Goal: Information Seeking & Learning: Check status

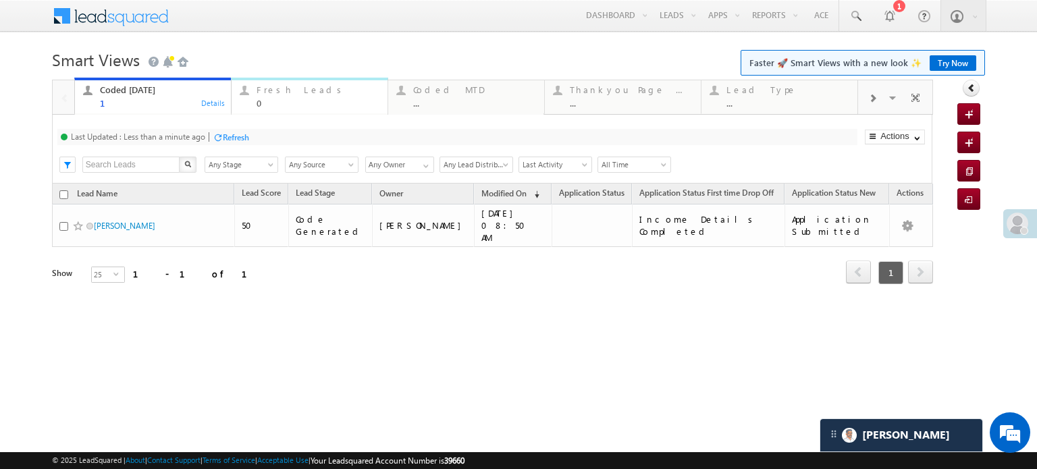
click at [298, 93] on div "Fresh Leads" at bounding box center [317, 89] width 123 height 11
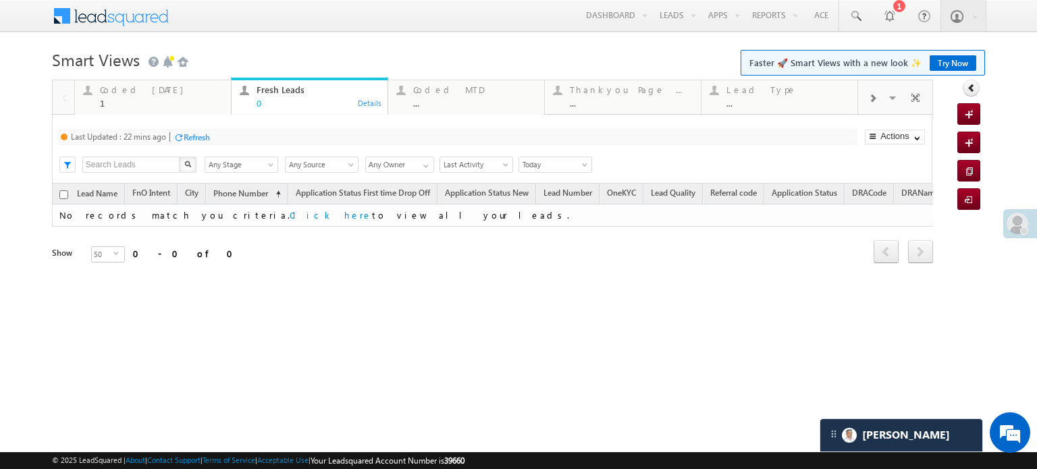
click at [201, 127] on div "Last Updated : 22 mins ago Refresh Refreshing... Search X Lead Stage Any Stage …" at bounding box center [492, 149] width 880 height 69
click at [202, 128] on div "Last Updated : 22 mins ago Refresh Refreshing... Search X Lead Stage Any Stage …" at bounding box center [492, 149] width 880 height 69
click at [205, 140] on div "Refresh" at bounding box center [197, 137] width 26 height 10
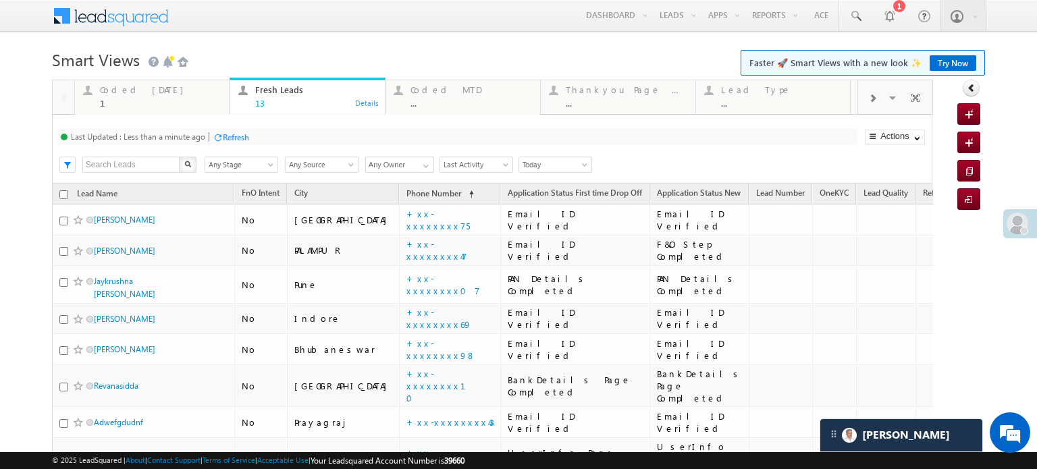
click at [233, 140] on div "Refresh" at bounding box center [236, 137] width 26 height 10
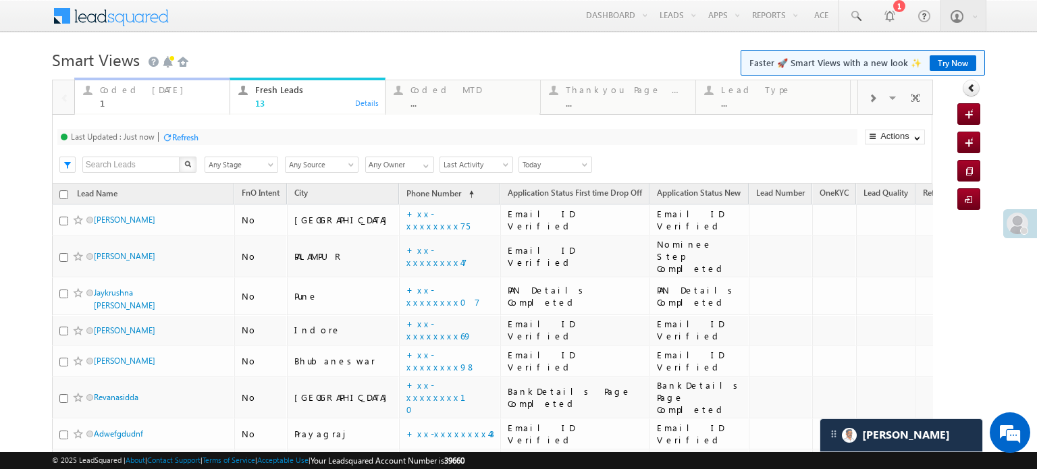
click at [135, 91] on div "Coded [DATE]" at bounding box center [160, 89] width 121 height 11
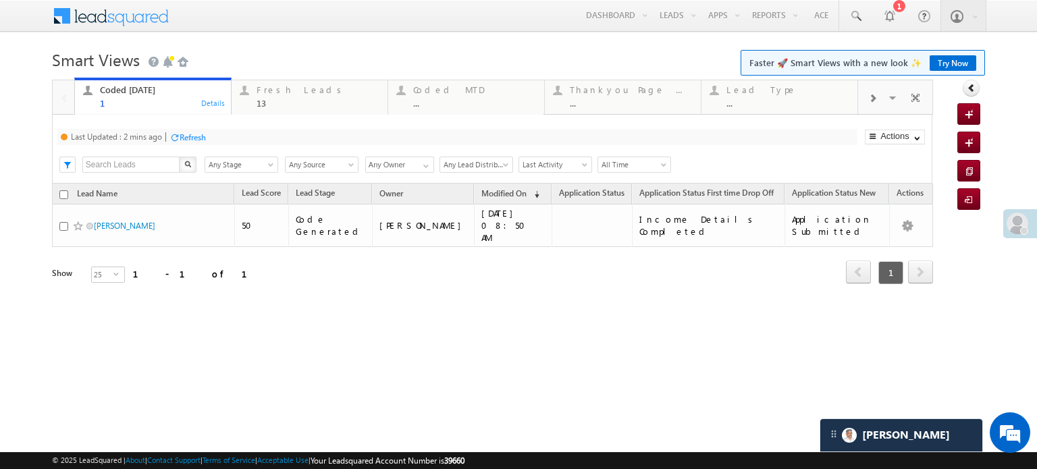
click at [187, 139] on div "Refresh" at bounding box center [193, 137] width 26 height 10
click at [292, 88] on div "Fresh Leads" at bounding box center [317, 89] width 123 height 11
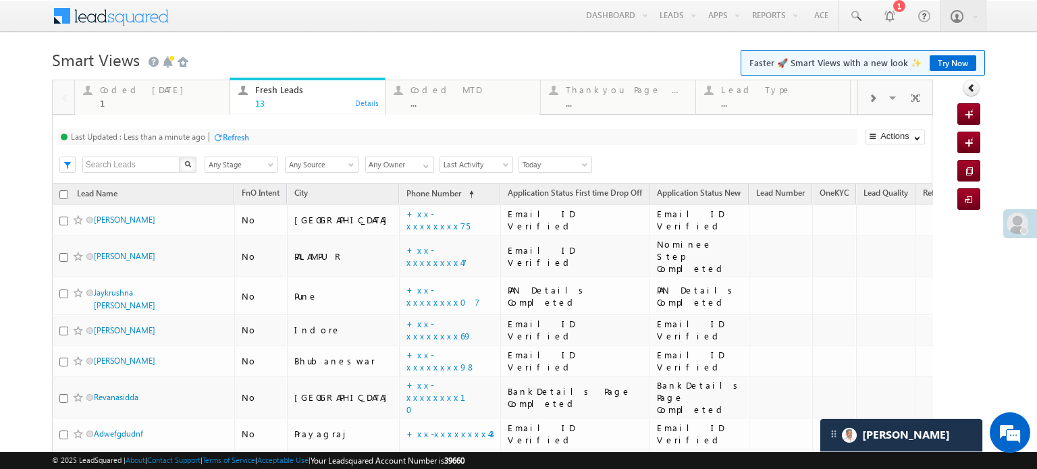
click at [216, 134] on div at bounding box center [218, 137] width 10 height 10
click at [157, 94] on div "Coded [DATE]" at bounding box center [160, 89] width 121 height 11
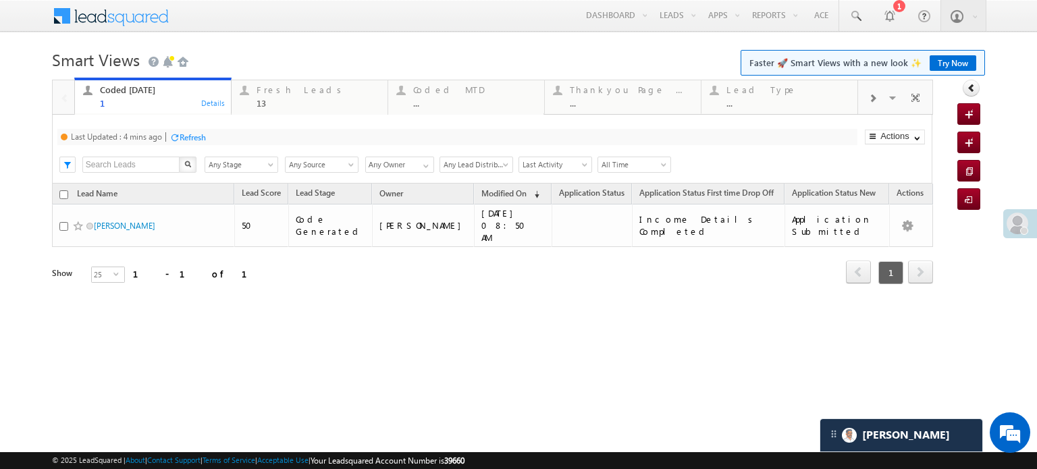
click at [193, 132] on div "Refresh" at bounding box center [193, 137] width 26 height 10
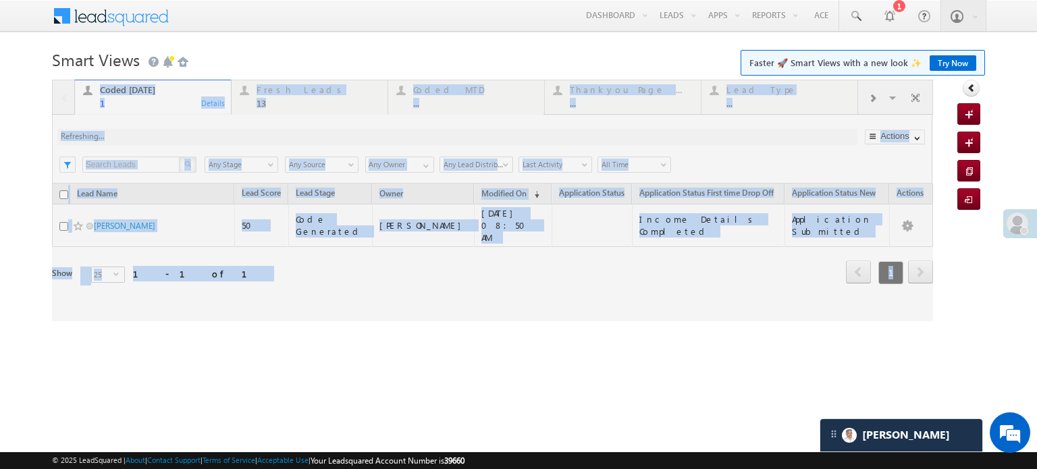
click at [193, 132] on div at bounding box center [492, 201] width 881 height 242
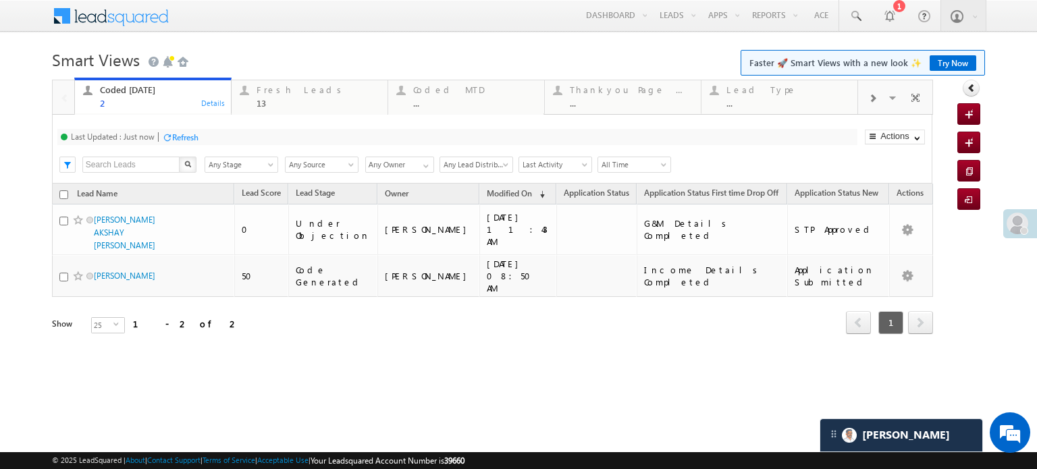
click at [179, 139] on div "Refresh" at bounding box center [185, 137] width 26 height 10
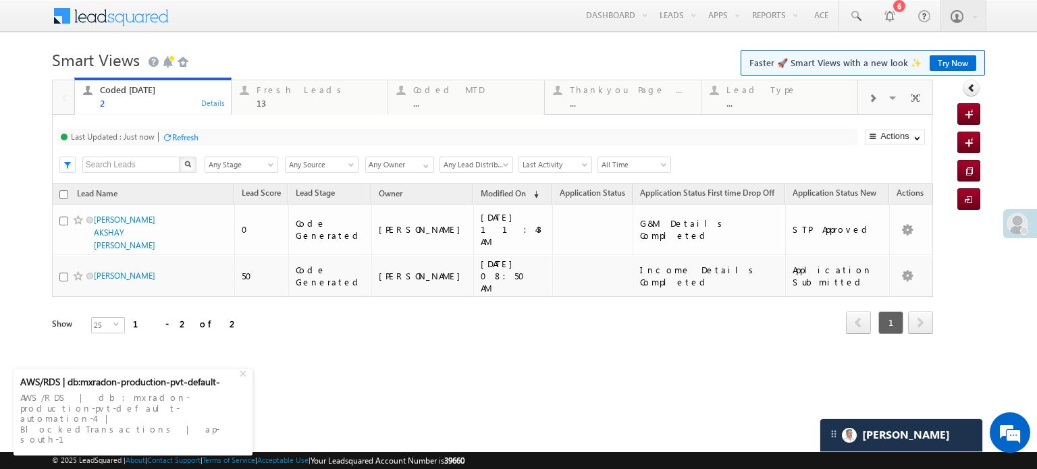
click at [188, 134] on div "Refresh" at bounding box center [185, 137] width 26 height 10
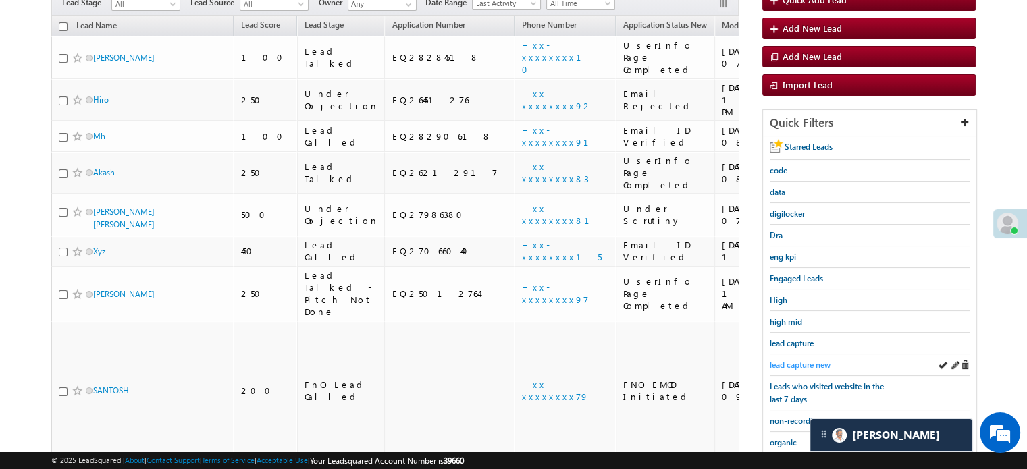
click at [779, 360] on span "lead capture new" at bounding box center [799, 365] width 61 height 10
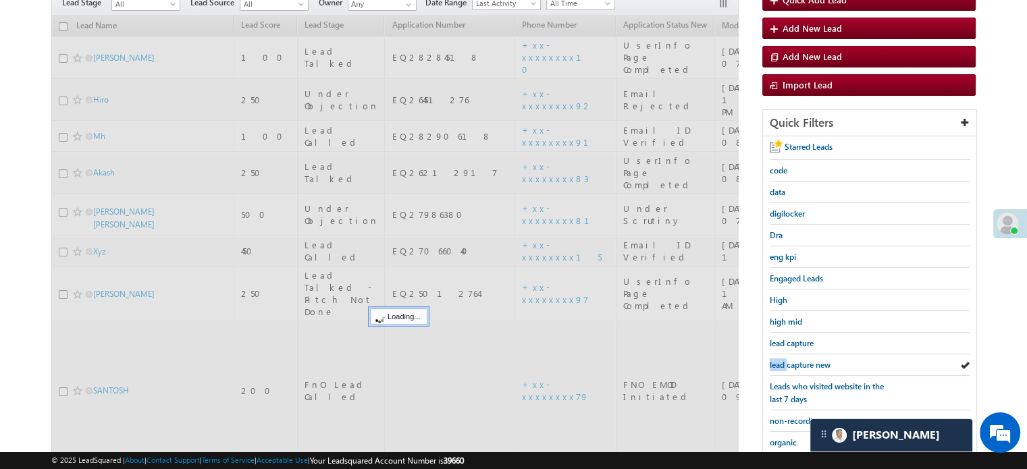
click at [782, 360] on span "lead capture new" at bounding box center [799, 365] width 61 height 10
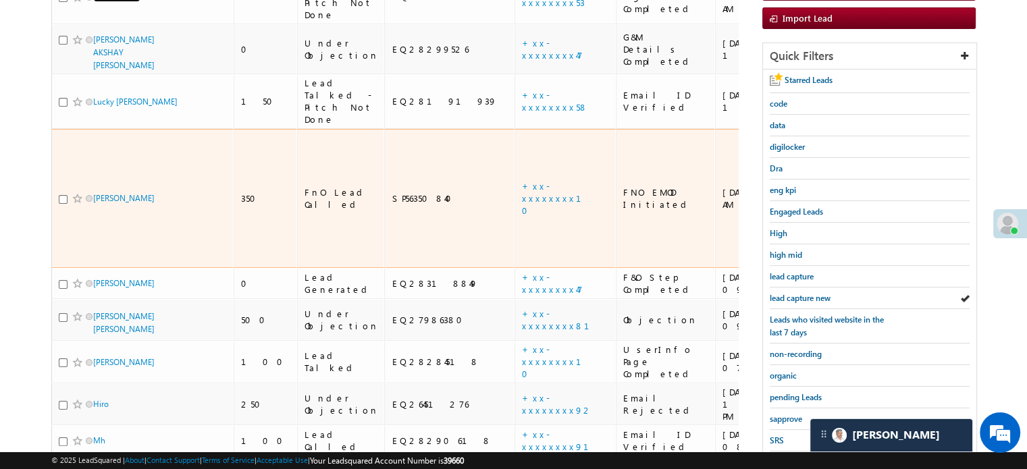
scroll to position [202, 0]
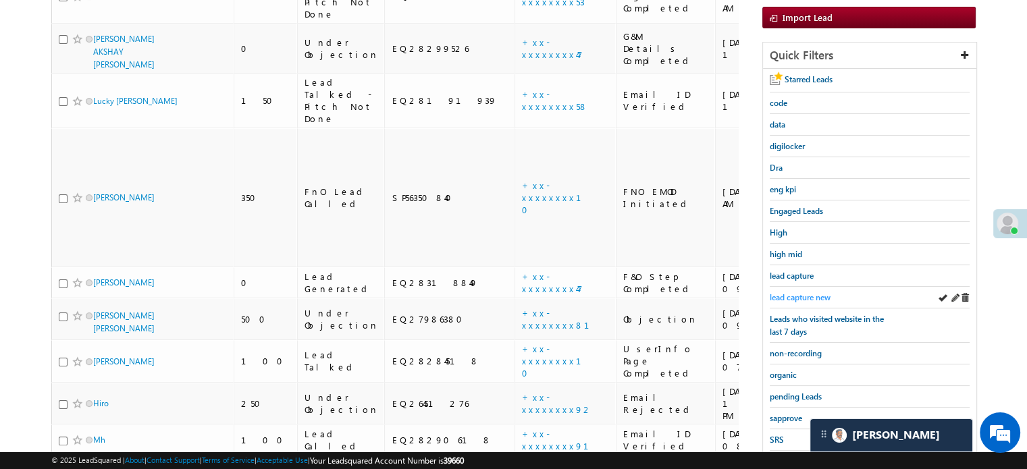
click at [794, 292] on span "lead capture new" at bounding box center [799, 297] width 61 height 10
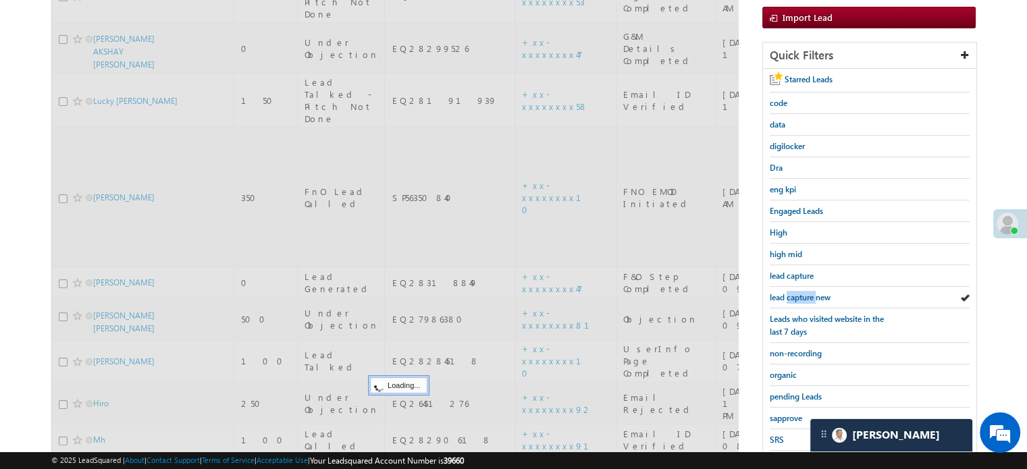
click at [794, 292] on span "lead capture new" at bounding box center [799, 297] width 61 height 10
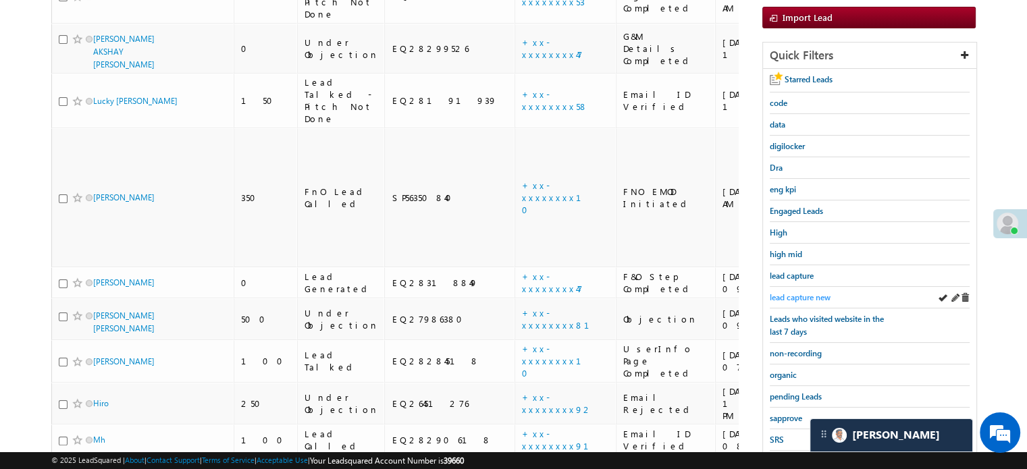
click at [788, 292] on span "lead capture new" at bounding box center [799, 297] width 61 height 10
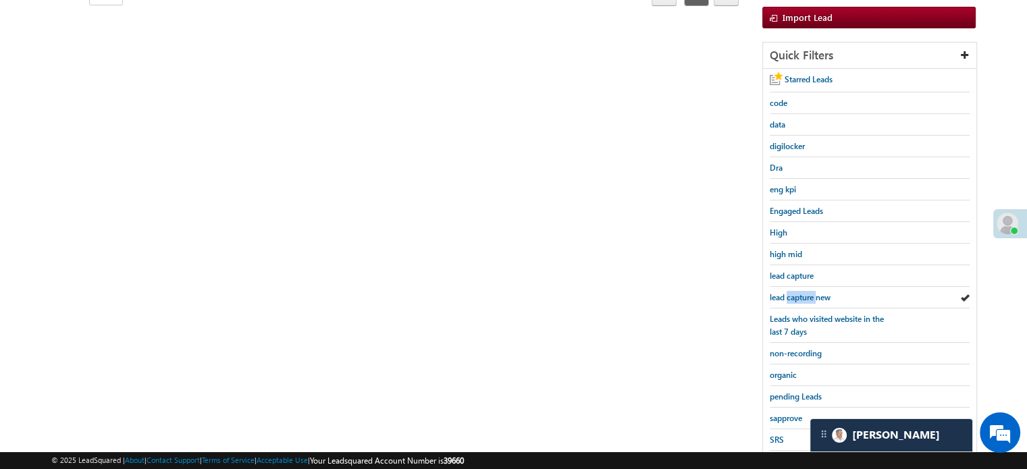
click at [788, 292] on span "lead capture new" at bounding box center [799, 297] width 61 height 10
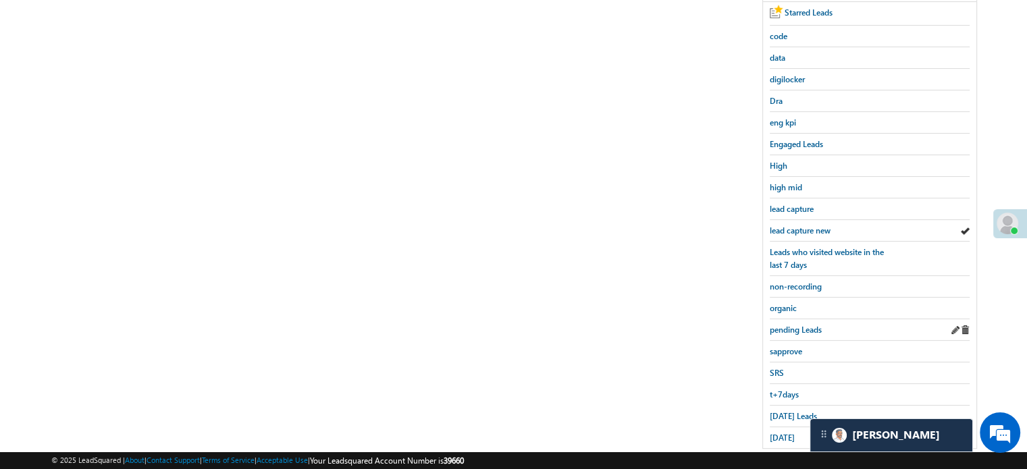
scroll to position [270, 0]
click at [788, 228] on span "lead capture new" at bounding box center [799, 230] width 61 height 10
click at [792, 225] on span "lead capture new" at bounding box center [799, 230] width 61 height 10
click at [794, 226] on span "lead capture new" at bounding box center [799, 230] width 61 height 10
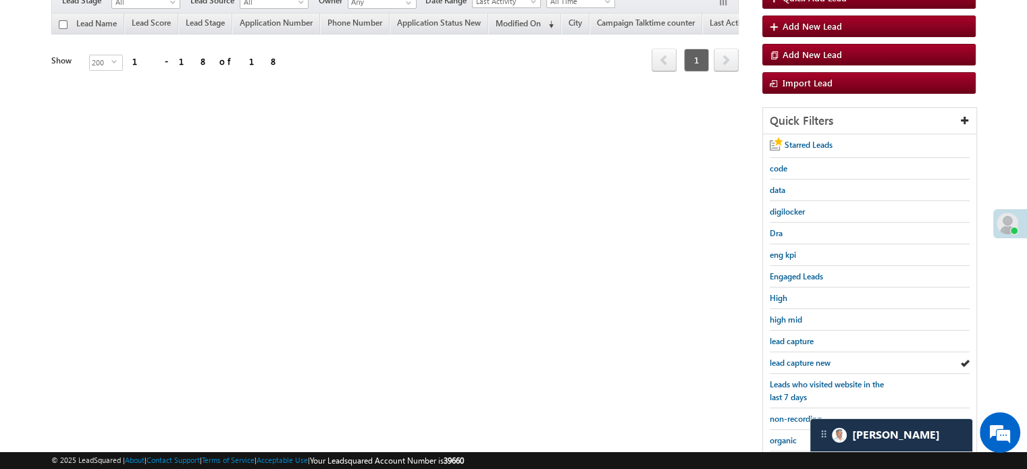
scroll to position [135, 0]
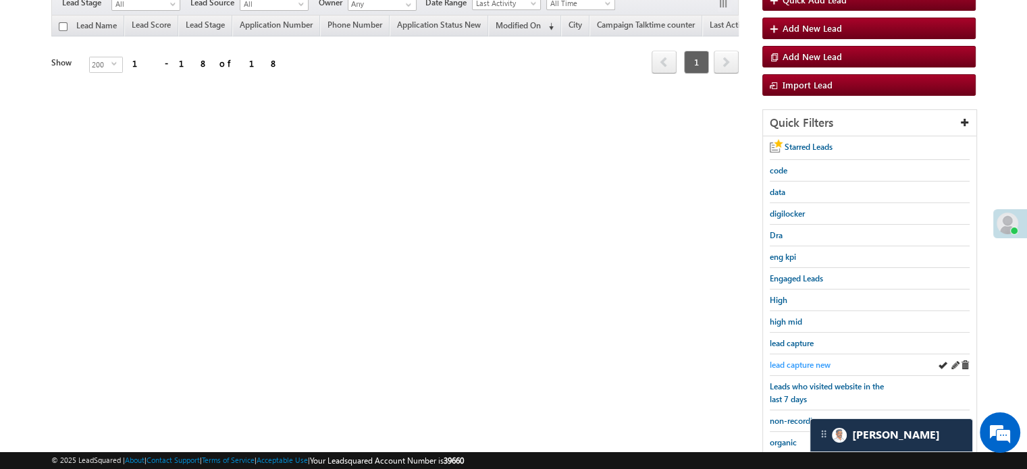
click at [795, 360] on span "lead capture new" at bounding box center [799, 365] width 61 height 10
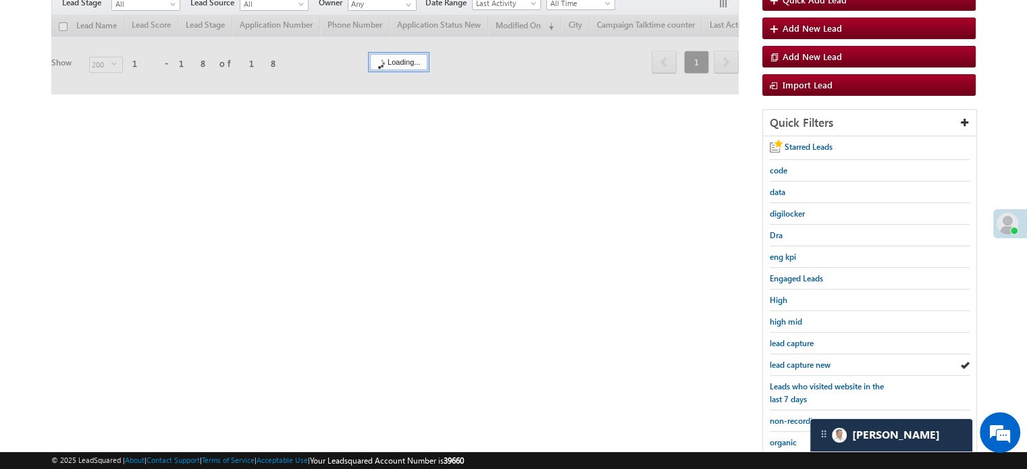
click at [795, 360] on span "lead capture new" at bounding box center [799, 365] width 61 height 10
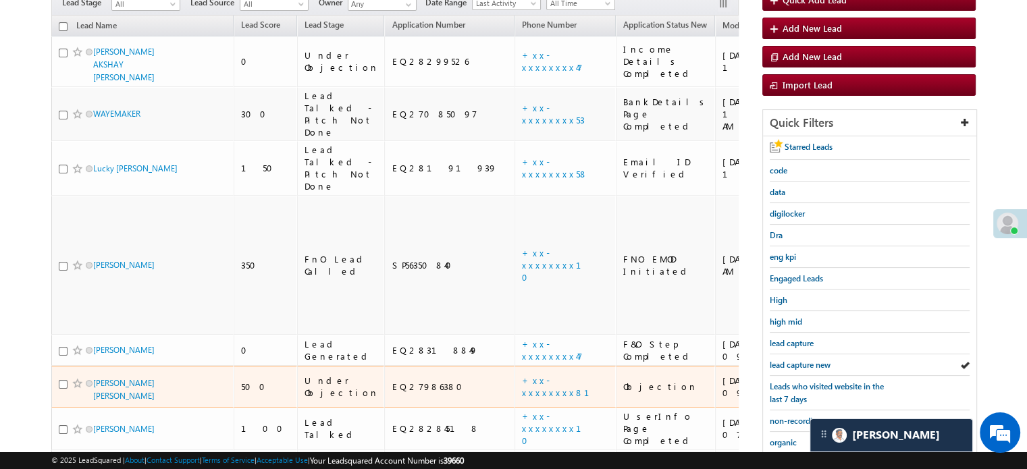
scroll to position [67, 0]
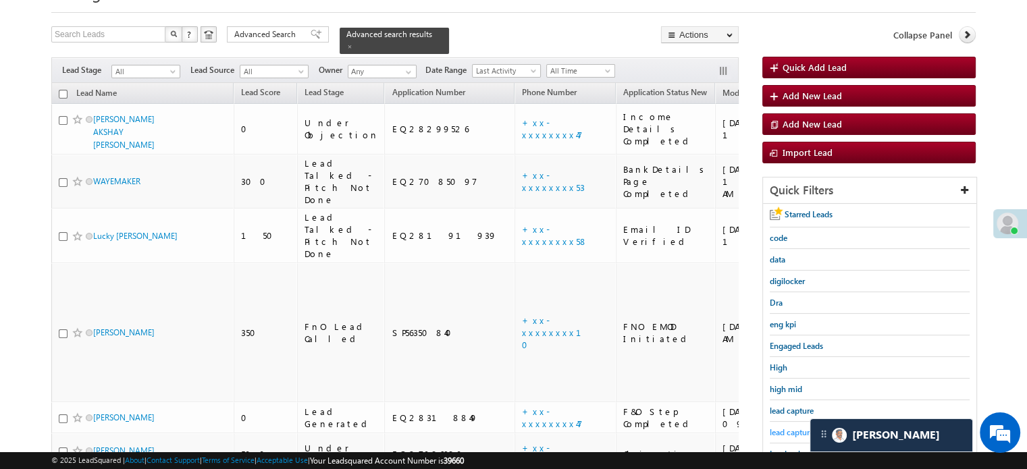
drag, startPoint x: 788, startPoint y: 421, endPoint x: 796, endPoint y: 431, distance: 13.1
click at [788, 423] on div "lead capture new" at bounding box center [869, 433] width 200 height 22
click at [796, 435] on div "lead capture new" at bounding box center [869, 433] width 200 height 22
click at [798, 431] on span "lead capture new" at bounding box center [799, 432] width 61 height 10
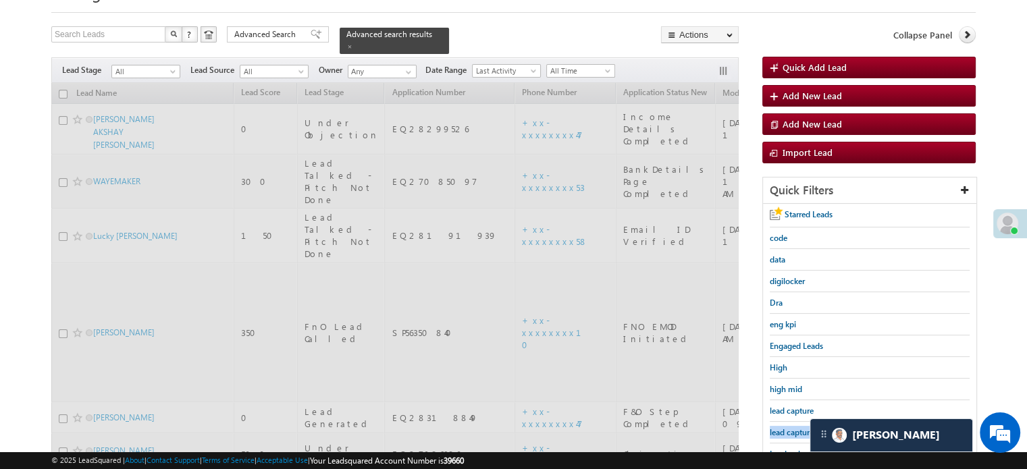
click at [798, 431] on span "lead capture new" at bounding box center [799, 432] width 61 height 10
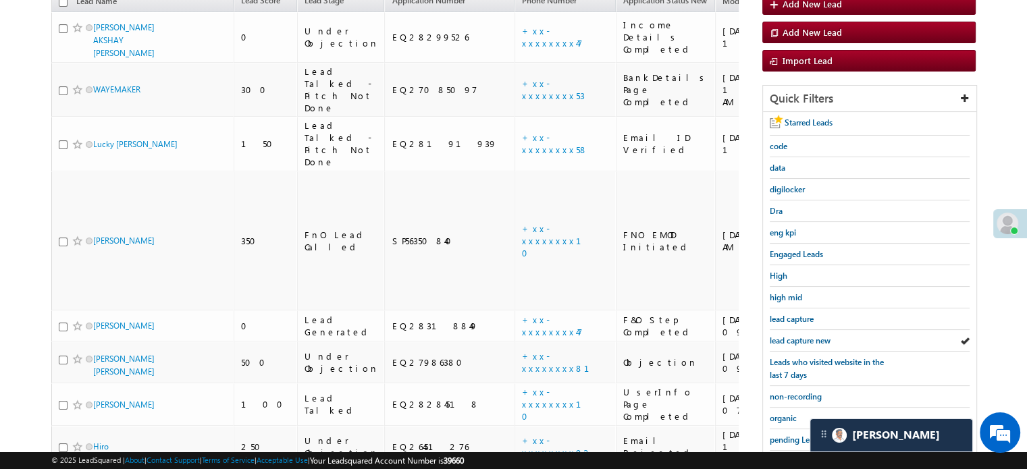
scroll to position [337, 0]
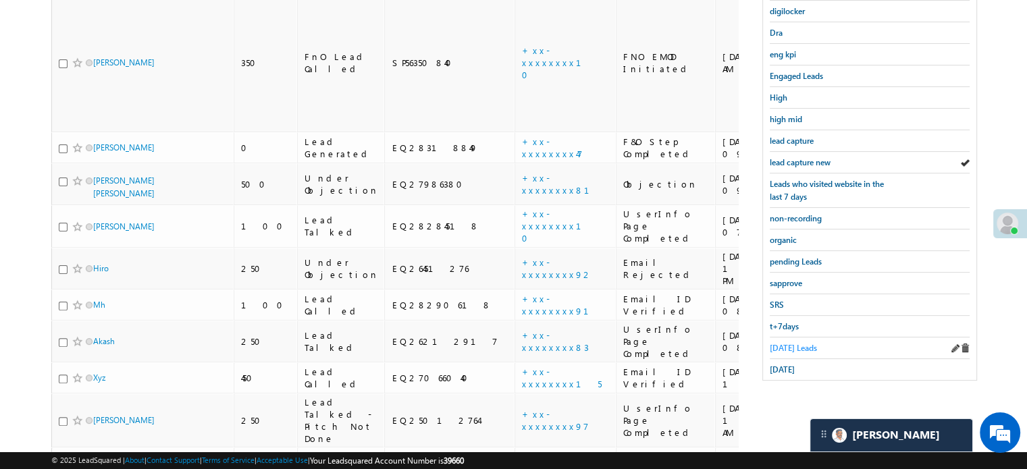
click at [780, 345] on span "Today's Leads" at bounding box center [792, 348] width 47 height 10
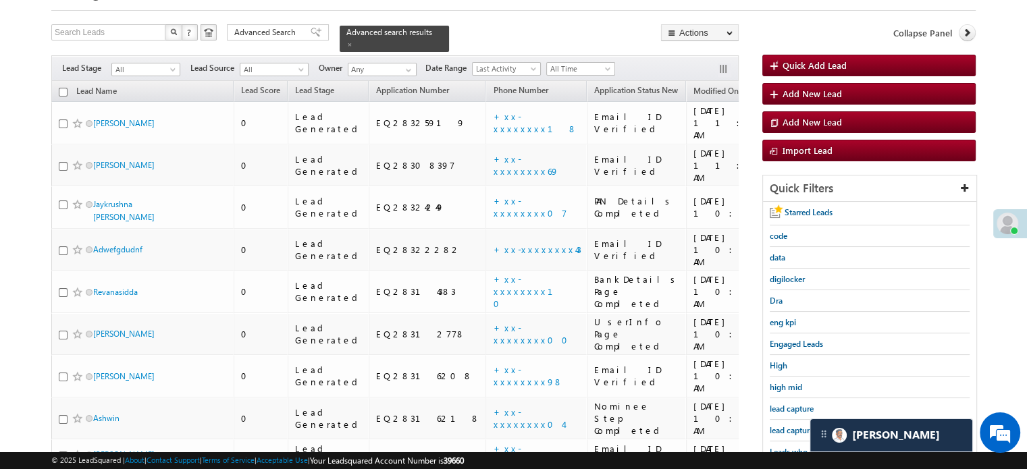
scroll to position [67, 0]
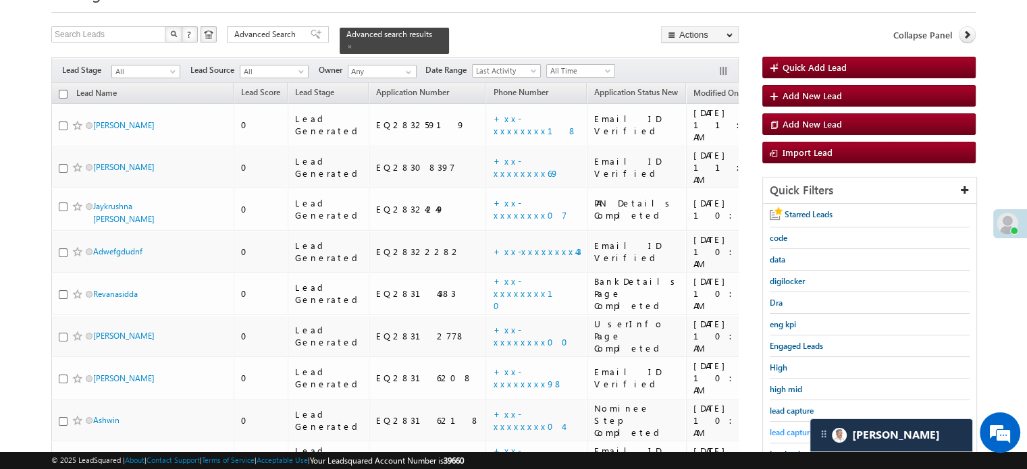
click at [795, 431] on span "lead capture new" at bounding box center [799, 432] width 61 height 10
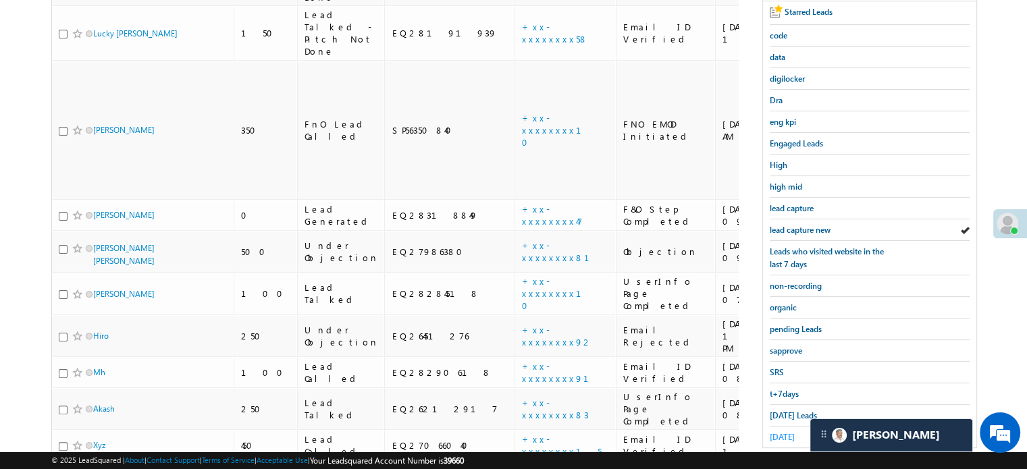
click at [794, 431] on link "yesterday" at bounding box center [781, 437] width 25 height 13
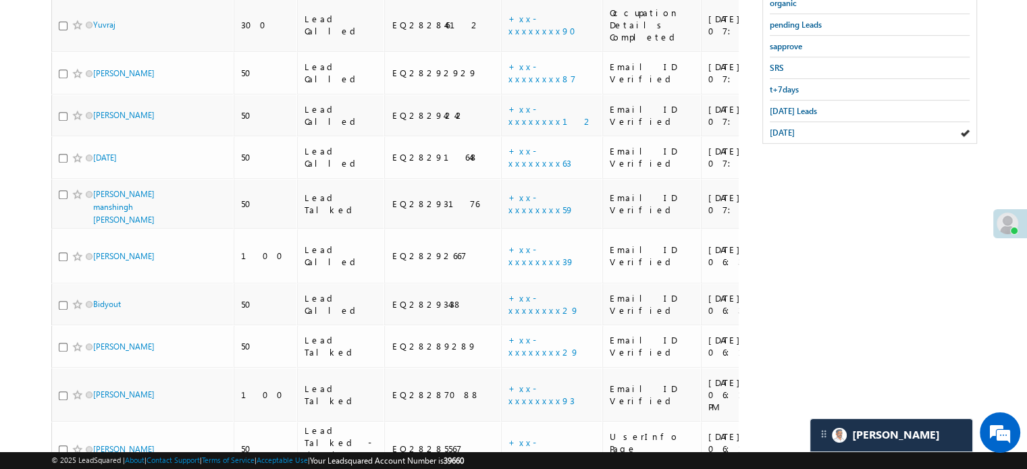
scroll to position [405, 0]
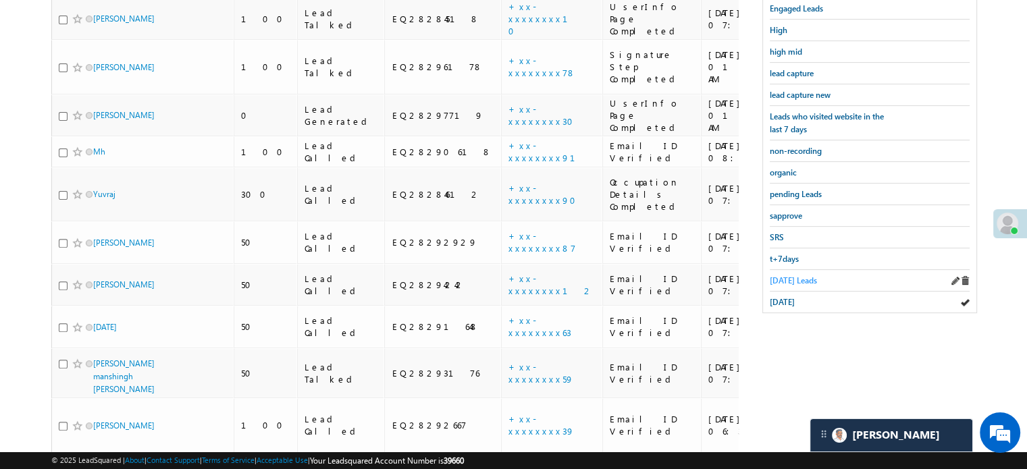
click at [786, 275] on span "Today's Leads" at bounding box center [792, 280] width 47 height 10
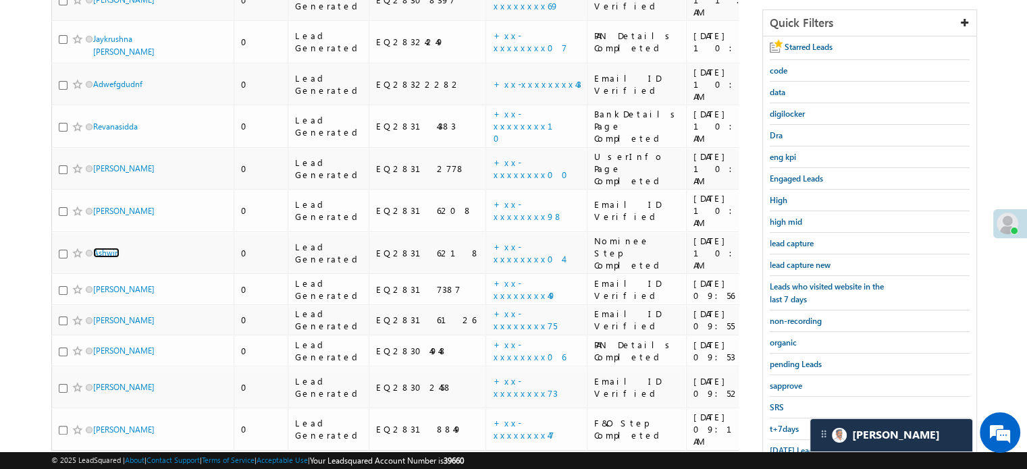
scroll to position [155, 0]
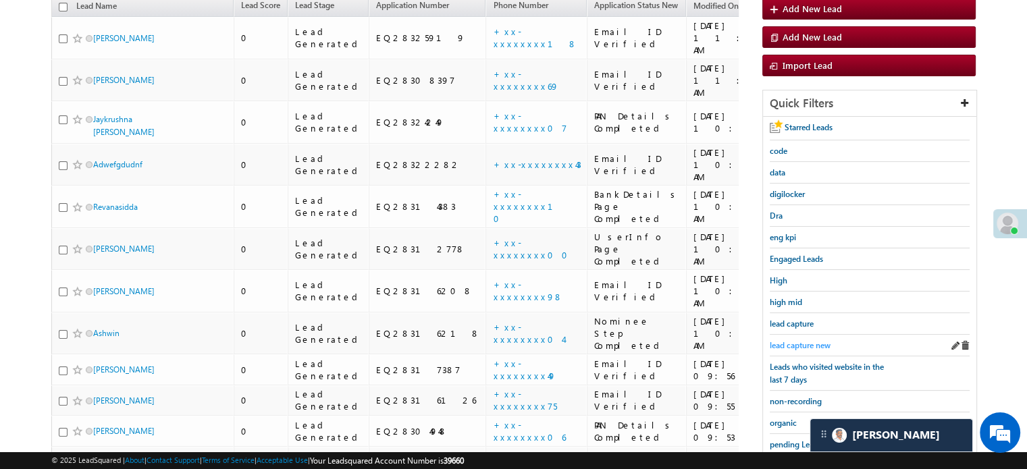
click at [809, 345] on span "lead capture new" at bounding box center [799, 345] width 61 height 10
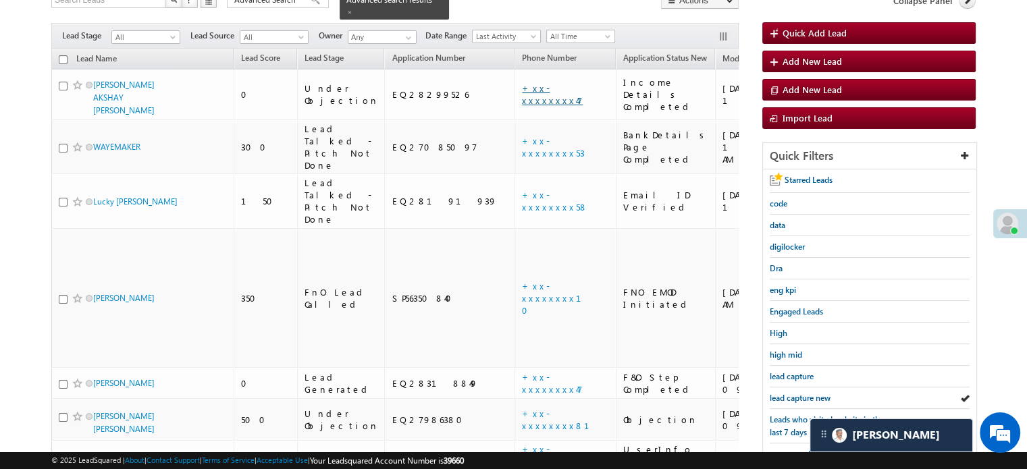
scroll to position [87, 0]
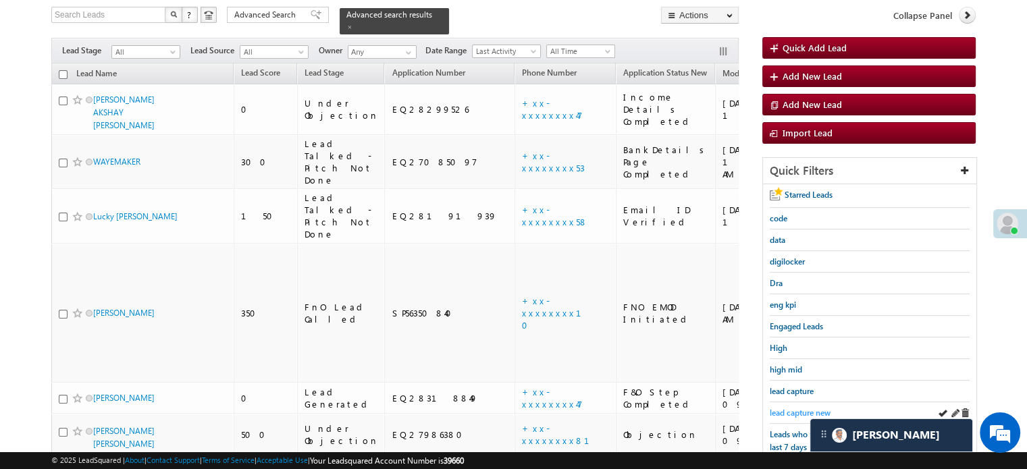
click at [780, 409] on span "lead capture new" at bounding box center [799, 413] width 61 height 10
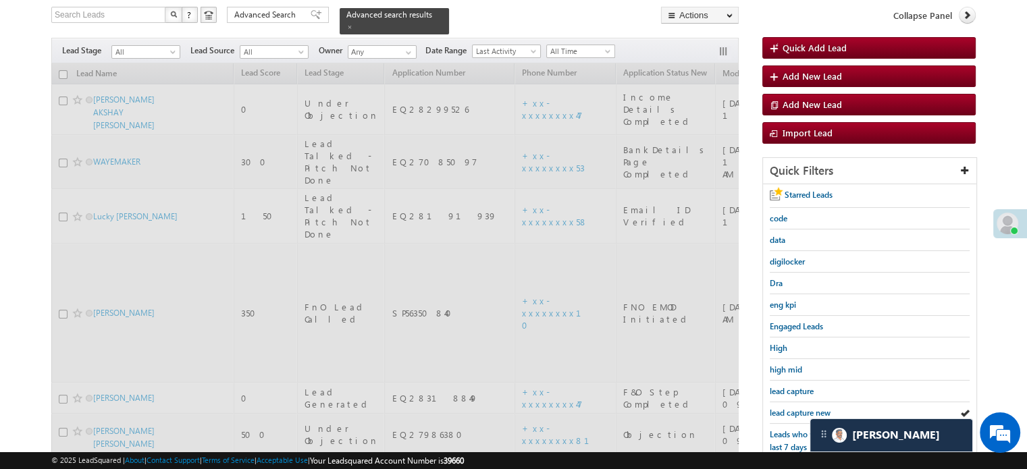
click at [780, 409] on span "lead capture new" at bounding box center [799, 413] width 61 height 10
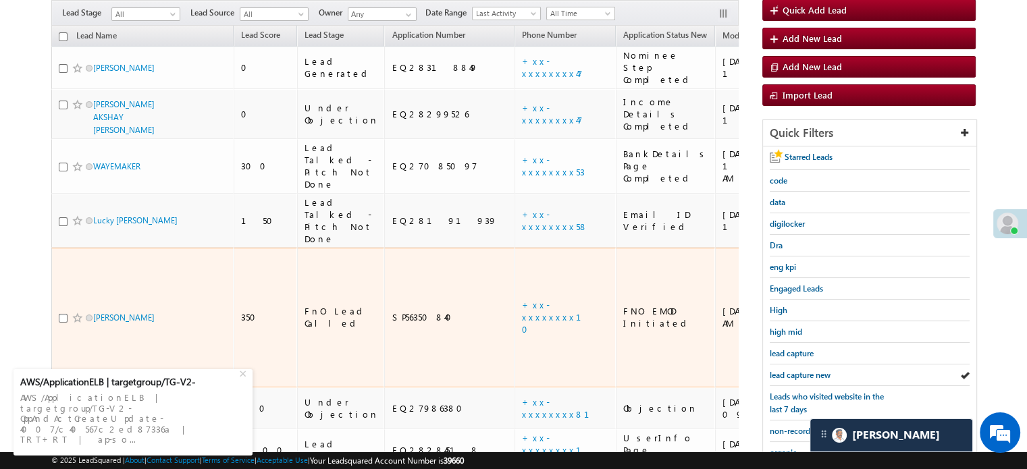
scroll to position [155, 0]
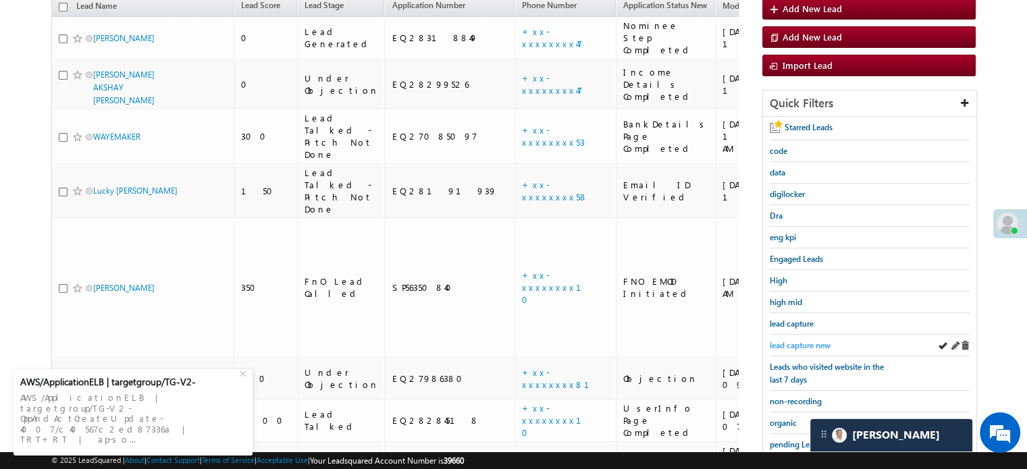
click at [788, 342] on span "lead capture new" at bounding box center [799, 345] width 61 height 10
click at [776, 344] on span "lead capture new" at bounding box center [799, 345] width 61 height 10
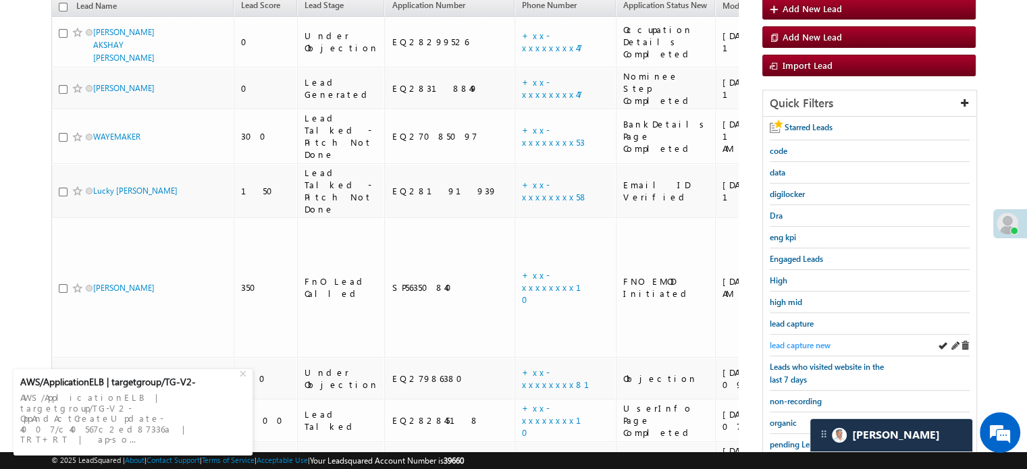
click at [798, 343] on span "lead capture new" at bounding box center [799, 345] width 61 height 10
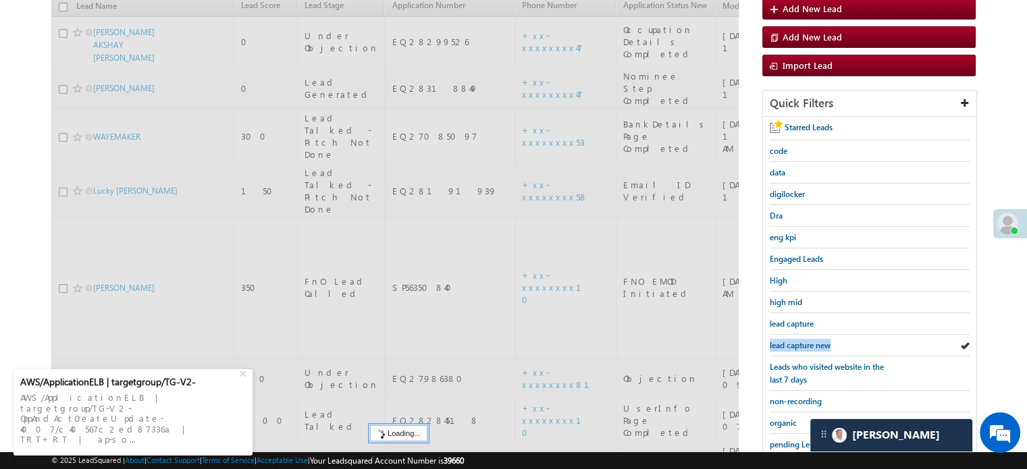
click at [798, 343] on span "lead capture new" at bounding box center [799, 345] width 61 height 10
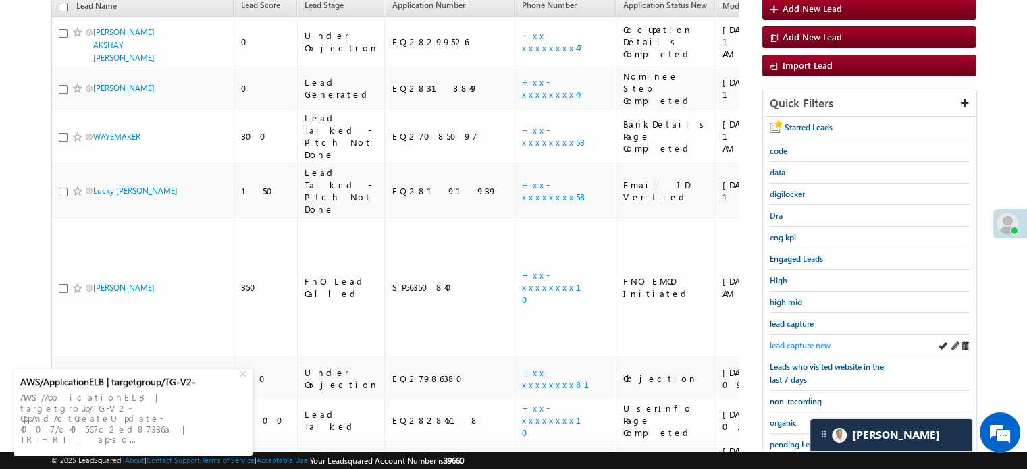
click at [809, 342] on span "lead capture new" at bounding box center [799, 345] width 61 height 10
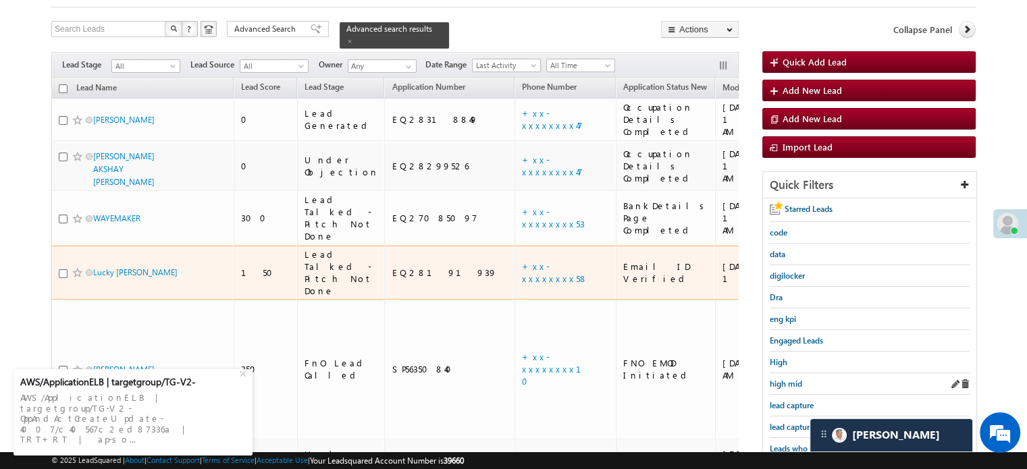
scroll to position [87, 0]
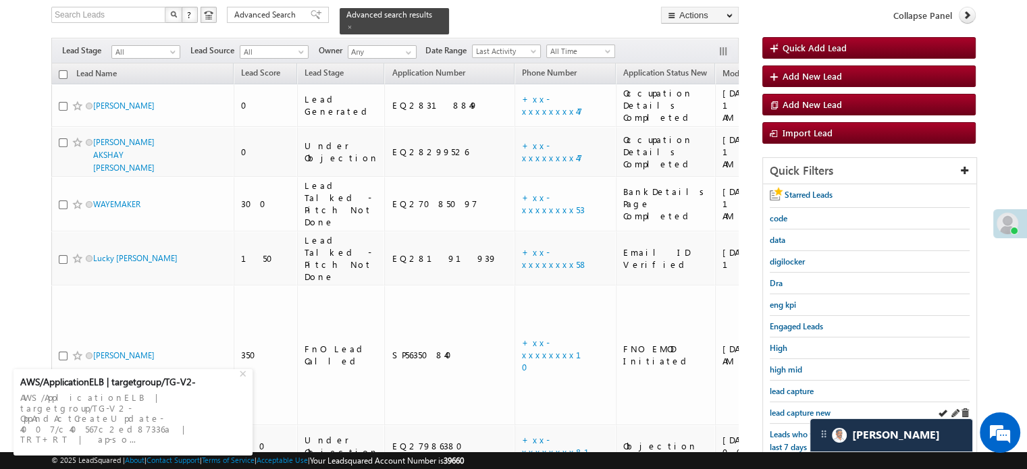
click at [813, 416] on div "lead capture new" at bounding box center [869, 413] width 200 height 22
click at [796, 414] on span "lead capture new" at bounding box center [799, 413] width 61 height 10
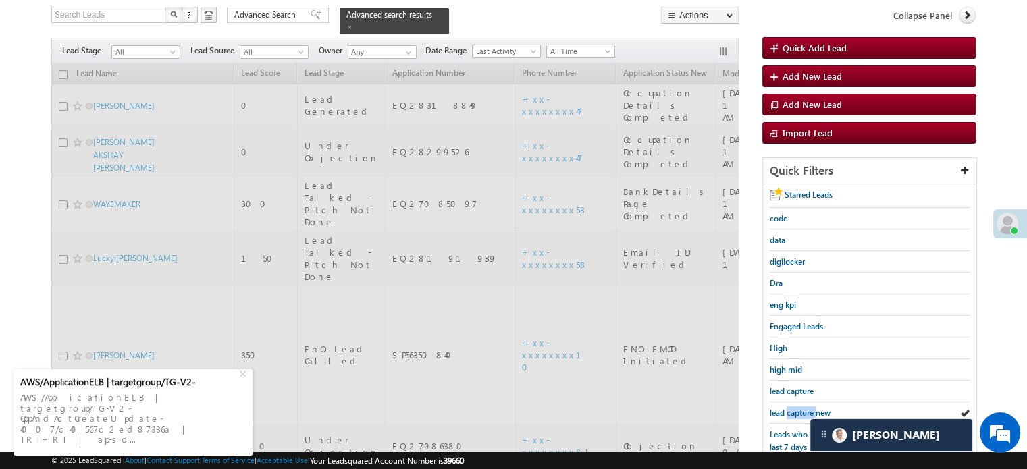
click at [796, 414] on span "lead capture new" at bounding box center [799, 413] width 61 height 10
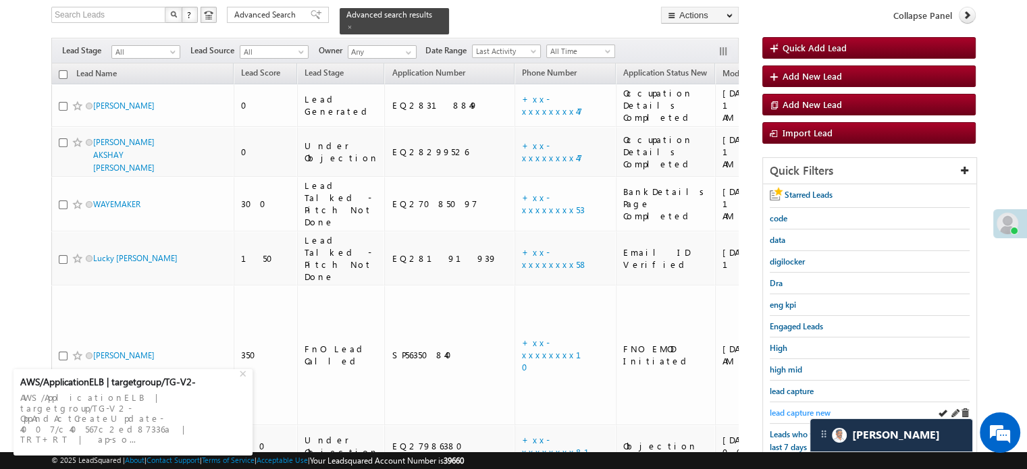
click at [795, 409] on span "lead capture new" at bounding box center [799, 413] width 61 height 10
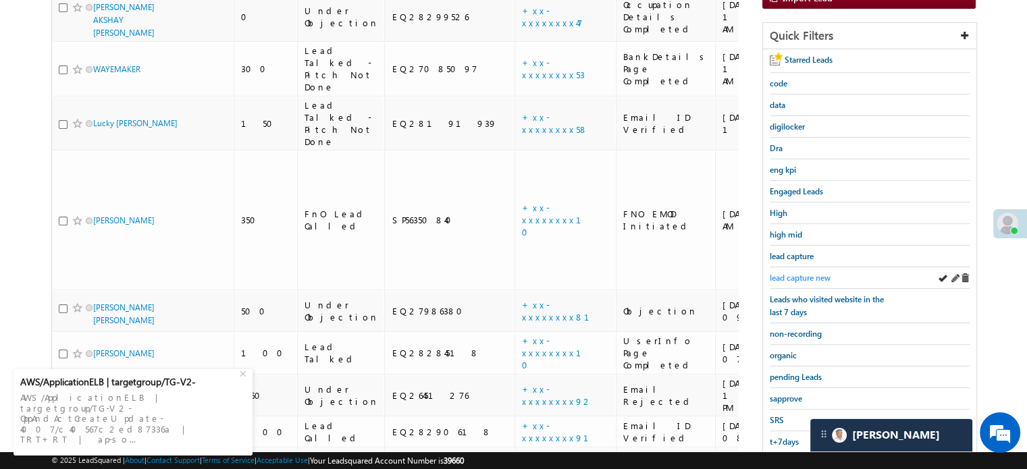
click at [802, 274] on span "lead capture new" at bounding box center [799, 278] width 61 height 10
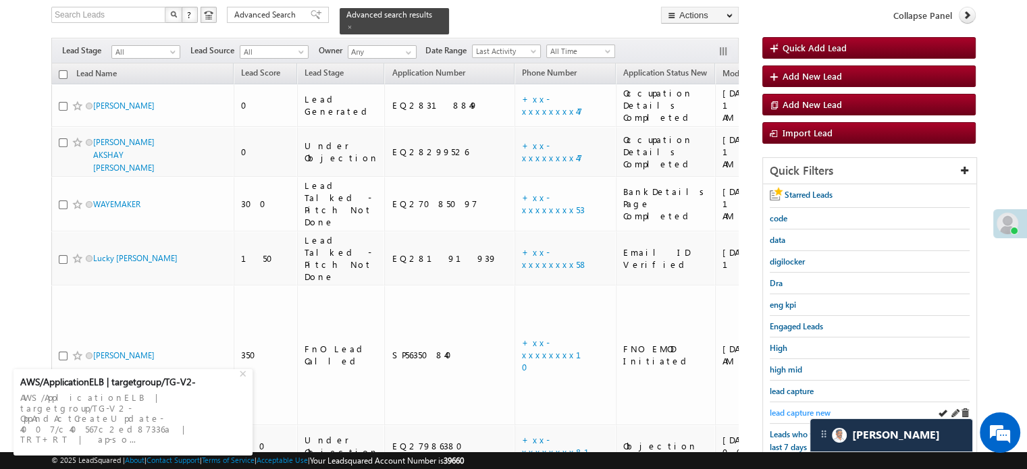
click at [801, 408] on span "lead capture new" at bounding box center [799, 413] width 61 height 10
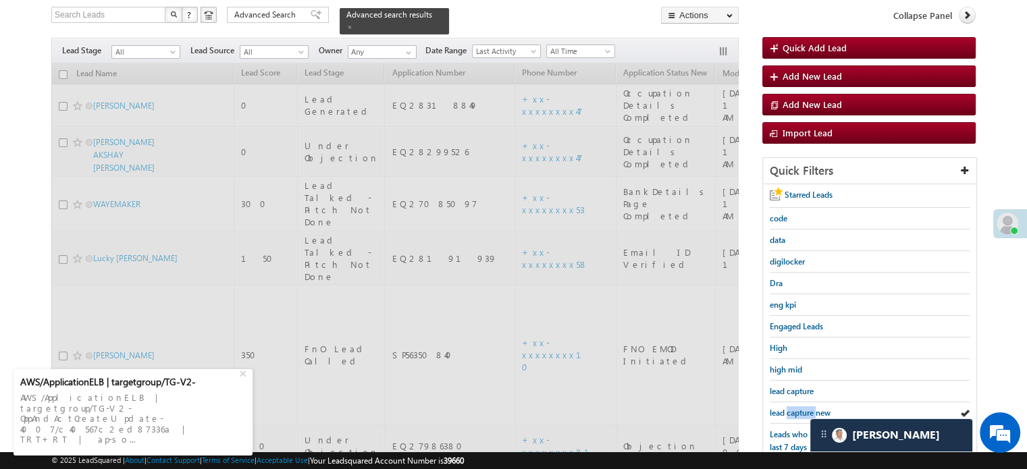
click at [801, 408] on span "lead capture new" at bounding box center [799, 413] width 61 height 10
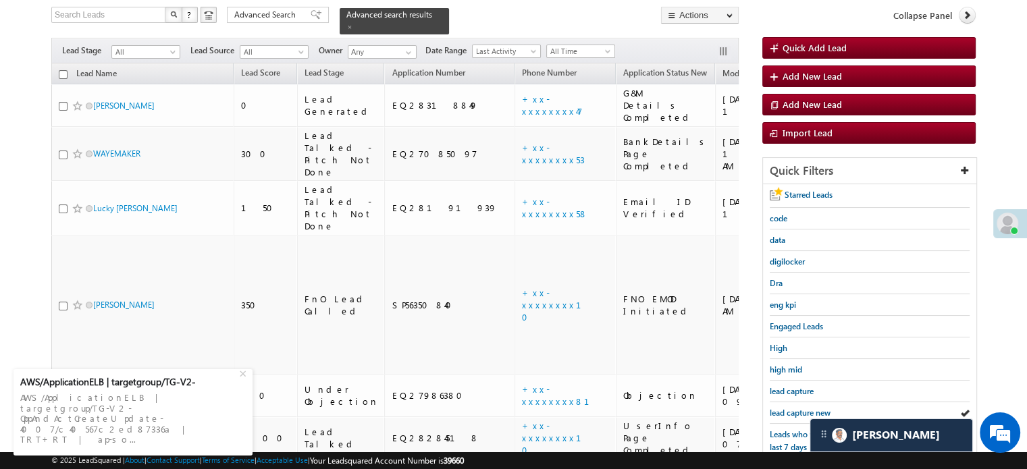
click at [801, 408] on span "lead capture new" at bounding box center [799, 413] width 61 height 10
click at [797, 408] on span "lead capture new" at bounding box center [799, 413] width 61 height 10
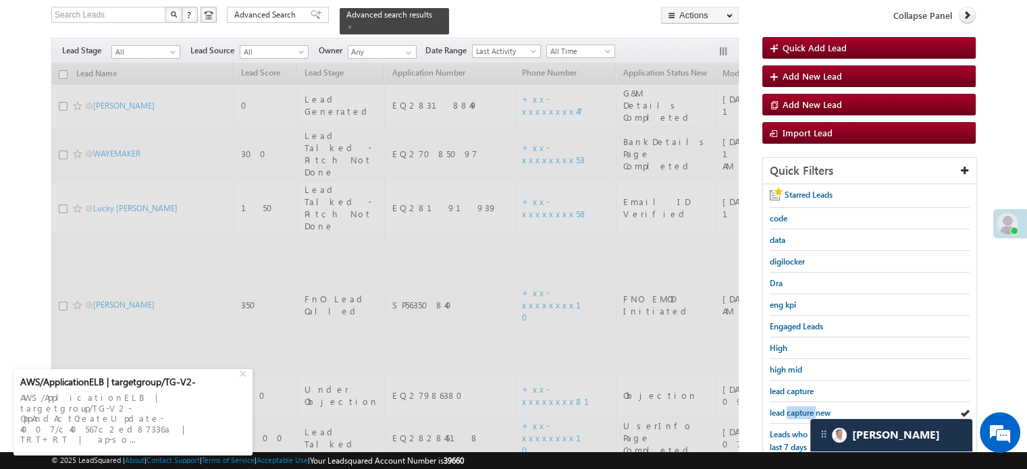
click at [797, 408] on span "lead capture new" at bounding box center [799, 413] width 61 height 10
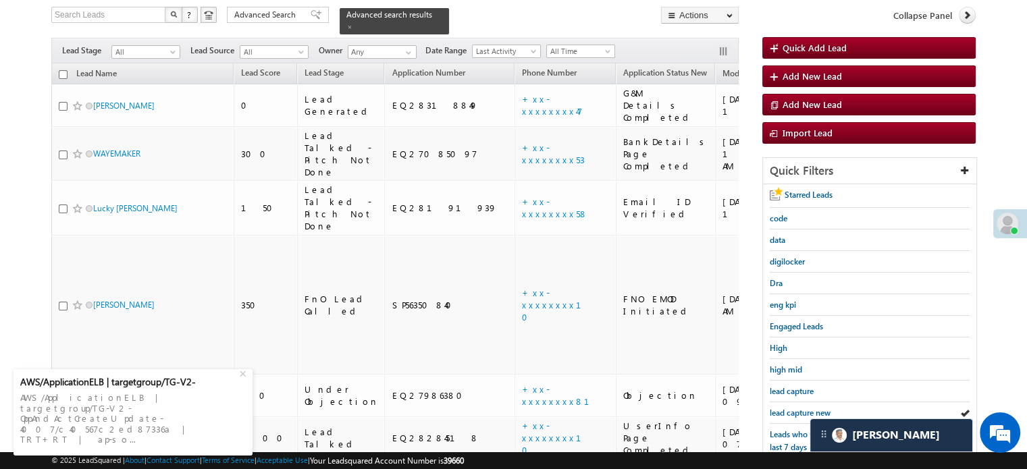
click at [797, 408] on span "lead capture new" at bounding box center [799, 413] width 61 height 10
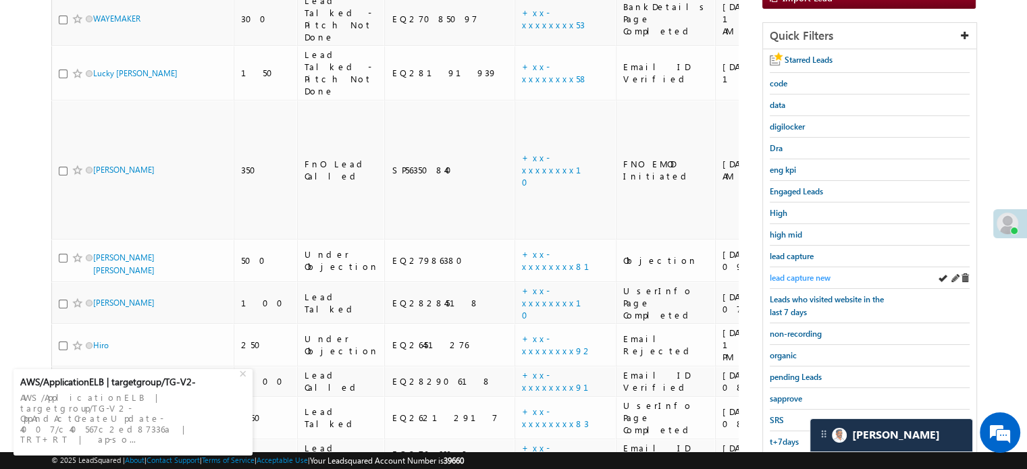
click at [783, 273] on span "lead capture new" at bounding box center [799, 278] width 61 height 10
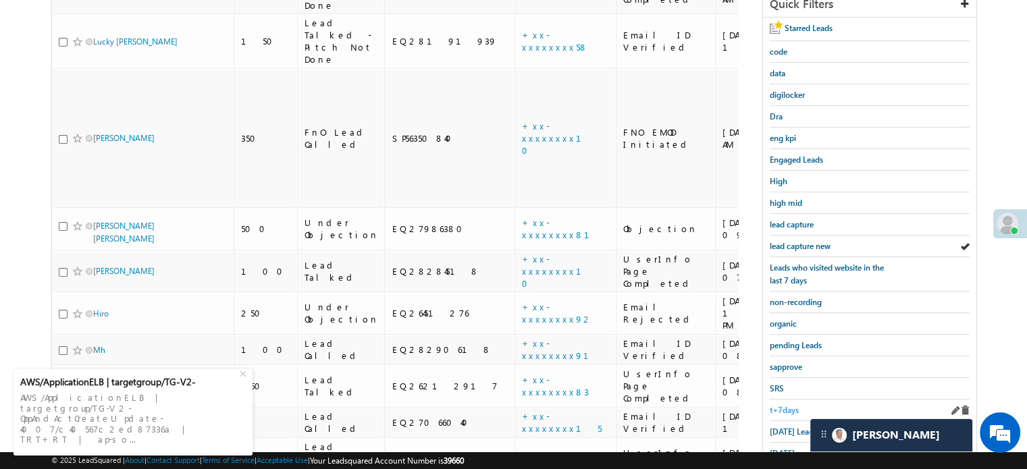
scroll to position [357, 0]
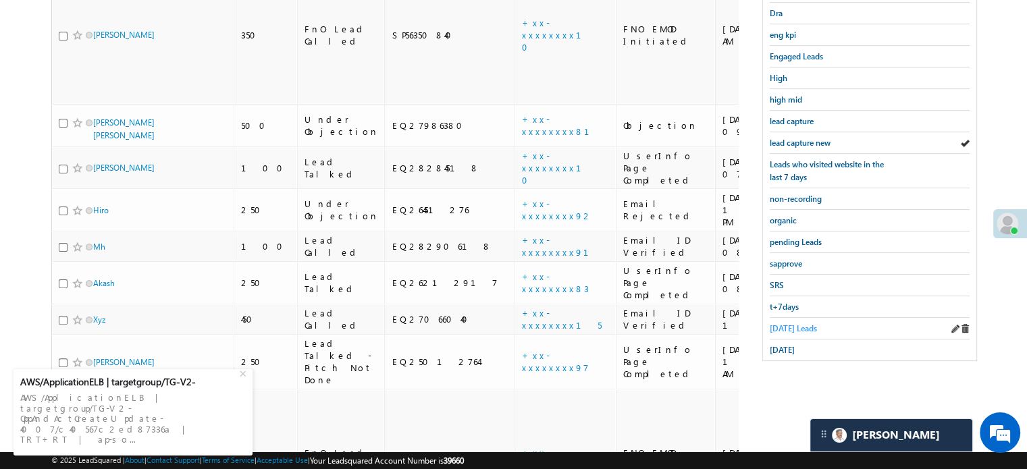
click at [773, 323] on span "Today's Leads" at bounding box center [792, 328] width 47 height 10
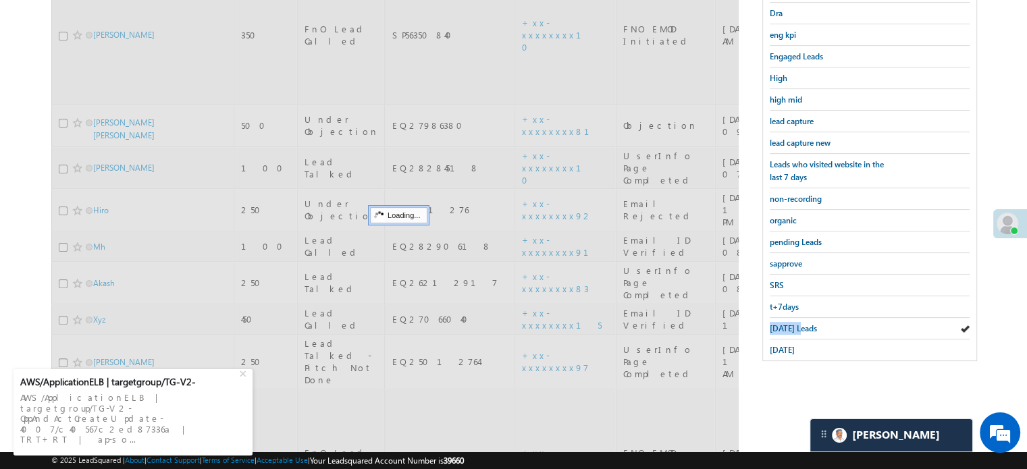
click at [774, 323] on span "Today's Leads" at bounding box center [792, 328] width 47 height 10
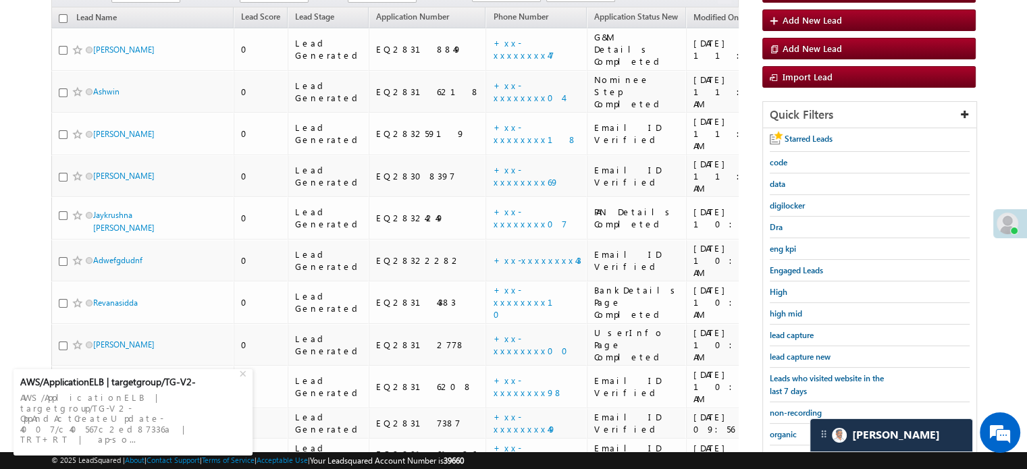
scroll to position [222, 0]
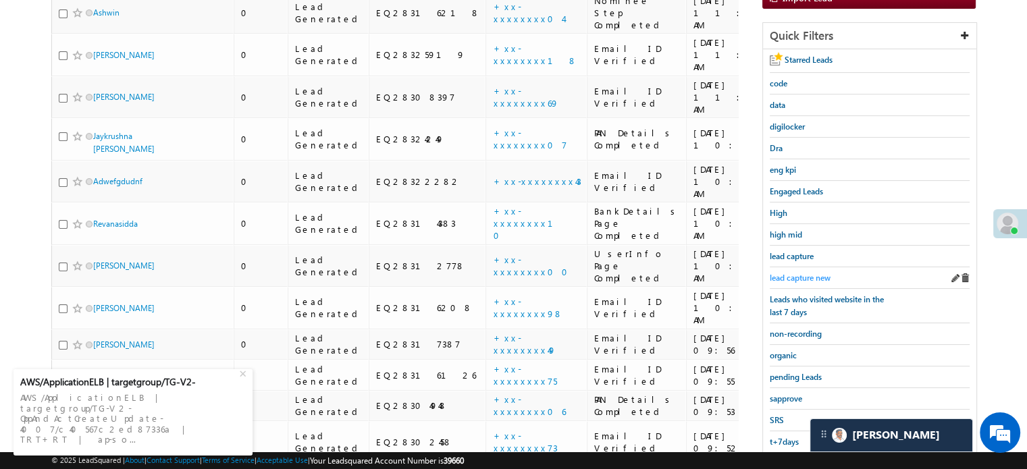
click at [798, 273] on span "lead capture new" at bounding box center [799, 278] width 61 height 10
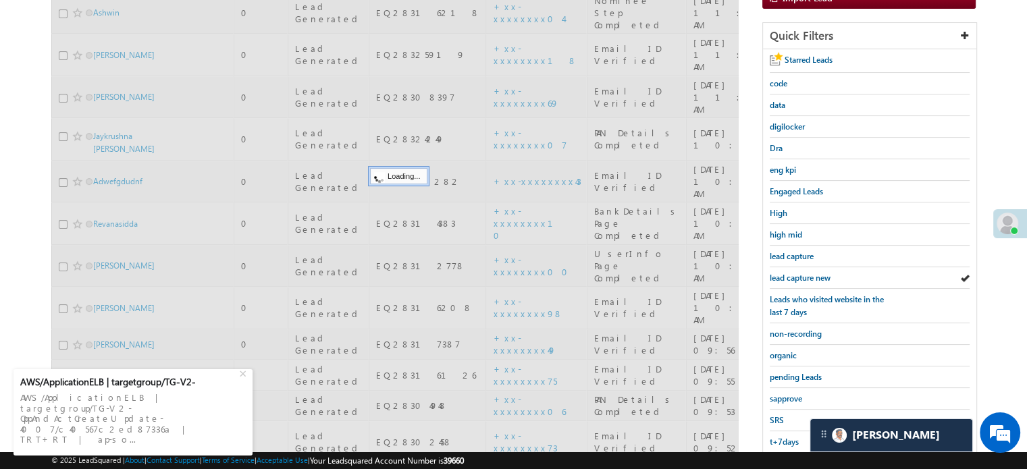
click at [800, 273] on span "lead capture new" at bounding box center [799, 278] width 61 height 10
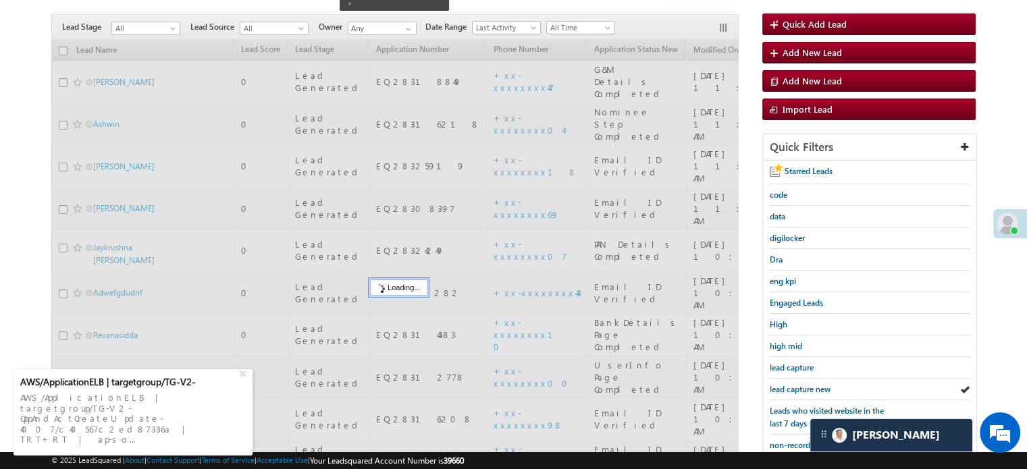
scroll to position [20, 0]
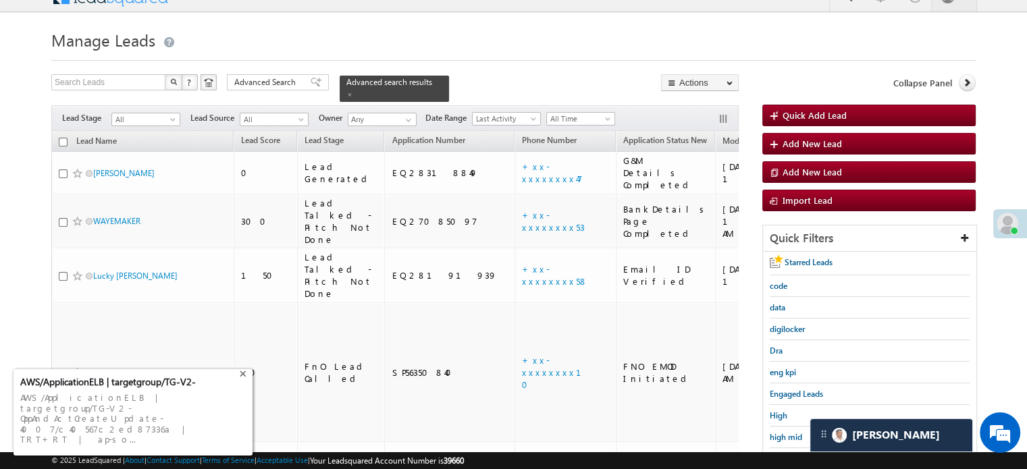
click at [242, 381] on div "+" at bounding box center [244, 372] width 16 height 16
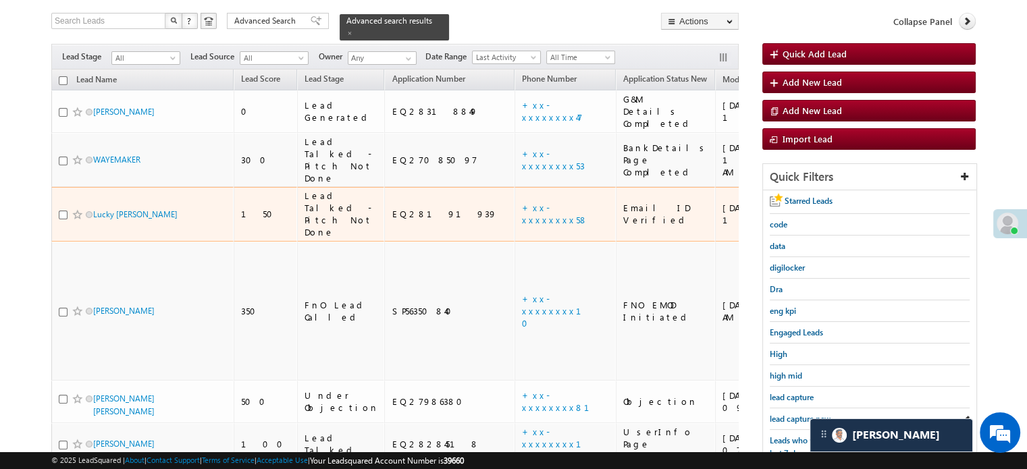
scroll to position [155, 0]
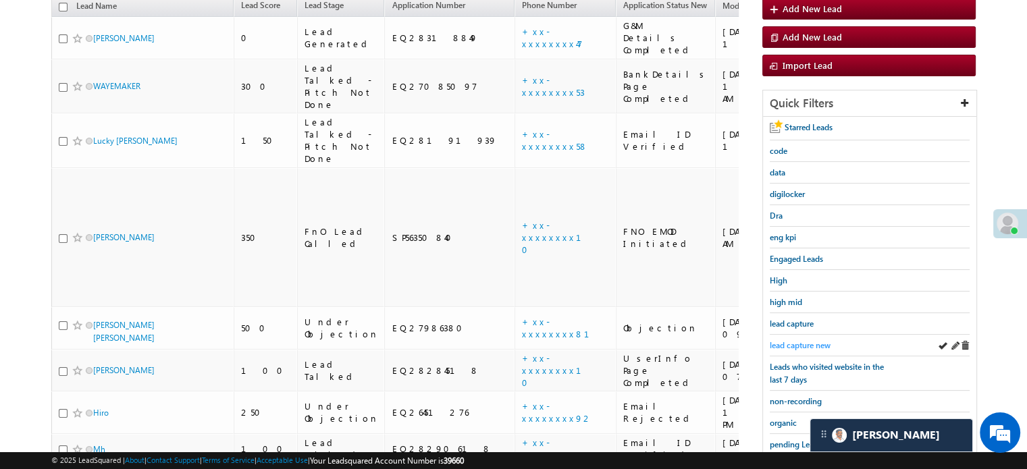
drag, startPoint x: 761, startPoint y: 327, endPoint x: 774, endPoint y: 343, distance: 20.7
click at [776, 345] on span "lead capture new" at bounding box center [799, 345] width 61 height 10
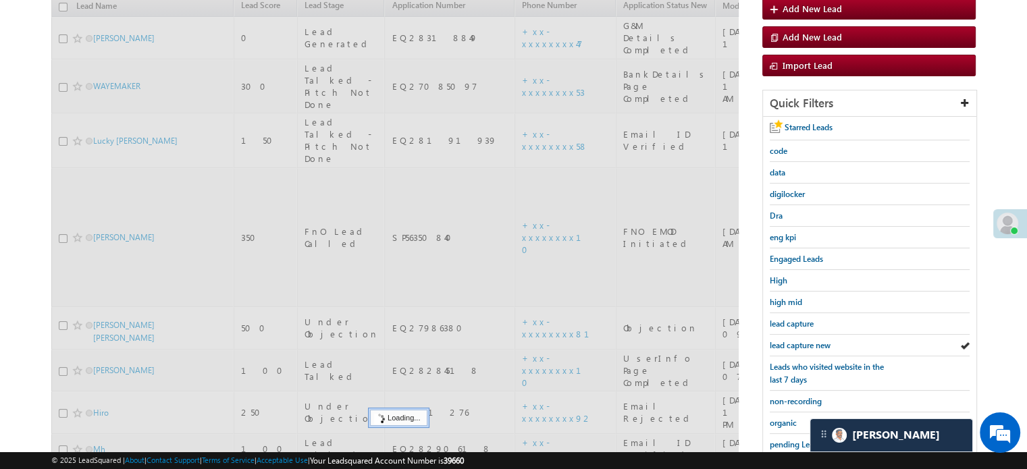
click at [776, 345] on span "lead capture new" at bounding box center [799, 345] width 61 height 10
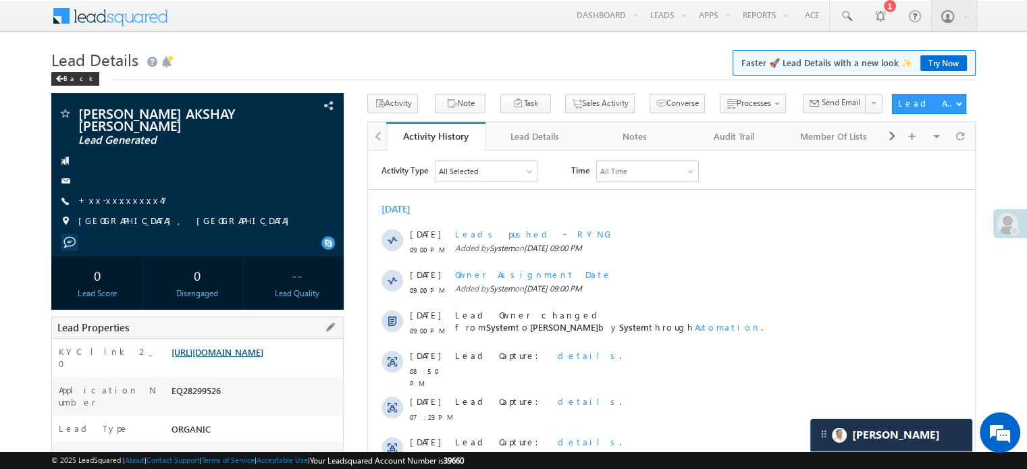
click at [224, 346] on link "https://angelbroking1-pk3em7sa.customui-test.leadsquared.com?leadId=3042b396-1c…" at bounding box center [217, 351] width 92 height 11
